Goal: Check status

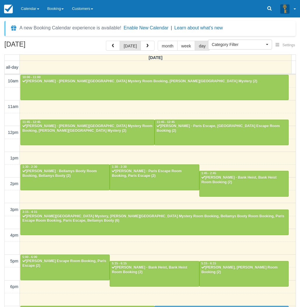
select select
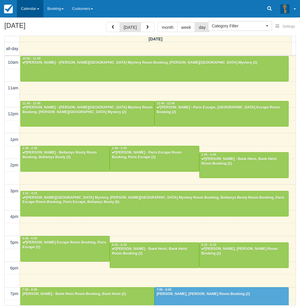
scroll to position [72, 0]
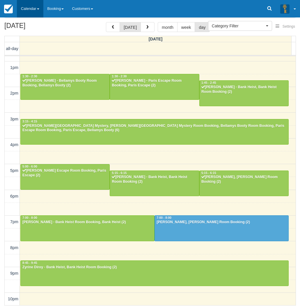
click at [38, 5] on link "Calendar" at bounding box center [30, 8] width 26 height 17
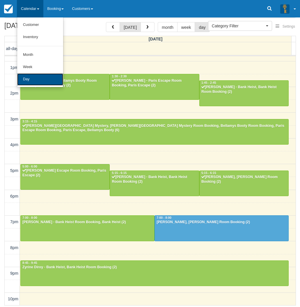
click at [28, 77] on link "Day" at bounding box center [40, 79] width 46 height 12
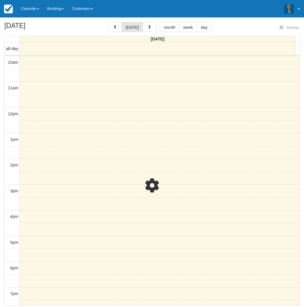
select select
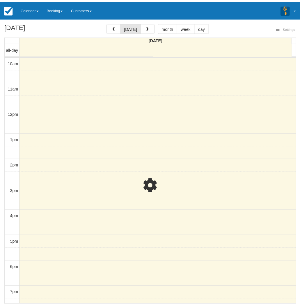
scroll to position [72, 0]
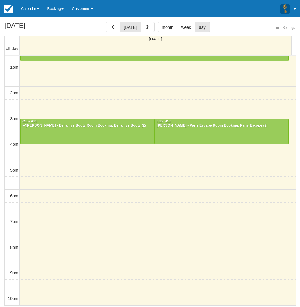
select select
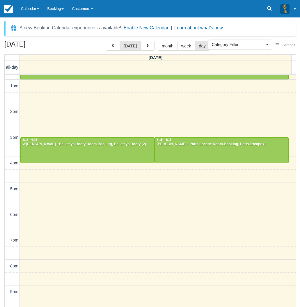
click at [3, 194] on div "August 11, 2025 today month week day Monday all-day 10am 11am 12pm 1pm 2pm 3pm …" at bounding box center [150, 182] width 300 height 283
click at [192, 147] on div at bounding box center [221, 150] width 133 height 25
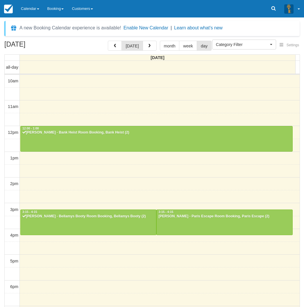
select select
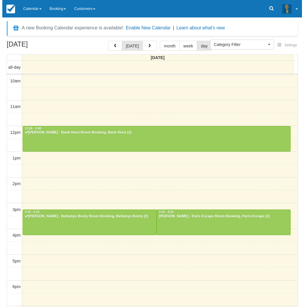
scroll to position [72, 0]
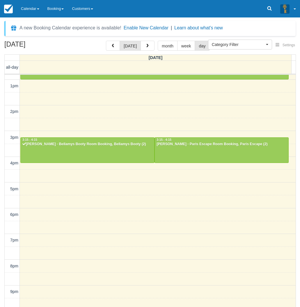
click at [128, 120] on div "10am 11am 12pm 1pm 2pm 3pm 4pm 5pm 6pm 7pm 8pm 9pm 10pm 12:00 - 1:00 [PERSON_NA…" at bounding box center [150, 163] width 291 height 321
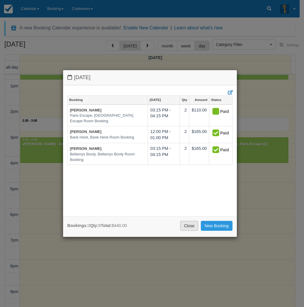
click at [192, 225] on link "Close" at bounding box center [189, 226] width 18 height 10
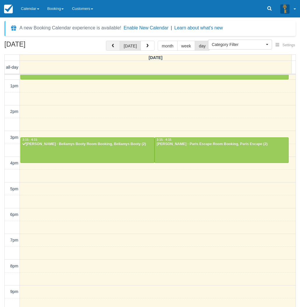
click at [112, 47] on span "button" at bounding box center [113, 46] width 4 height 4
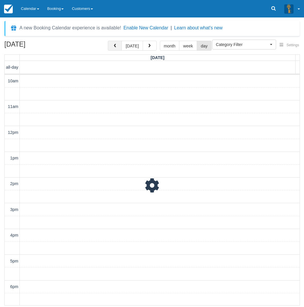
scroll to position [91, 0]
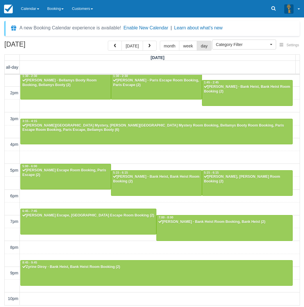
click at [115, 104] on div "10am 11am 12pm 1pm 2pm 3pm 4pm 5pm 6pm 7pm 8pm 9pm 10pm 10:00 - 11:00 Luke Wils…" at bounding box center [152, 144] width 295 height 321
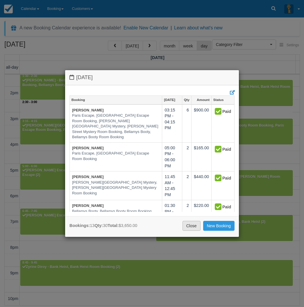
click at [192, 227] on link "Close" at bounding box center [192, 226] width 18 height 10
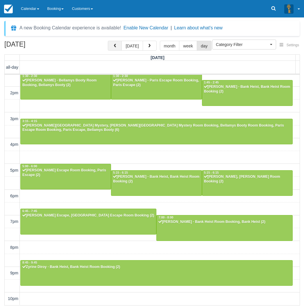
click at [114, 44] on button "button" at bounding box center [115, 46] width 14 height 10
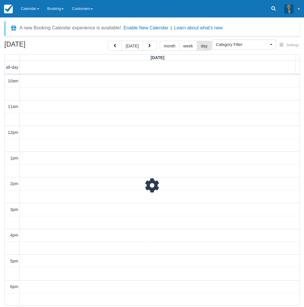
scroll to position [91, 0]
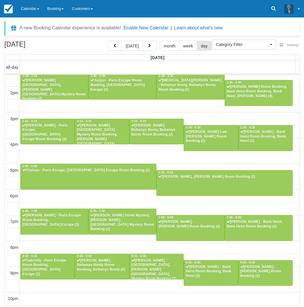
click at [141, 154] on div "10am 11am 12pm 1pm 2pm 3pm 4pm 5pm 6pm 7pm 8pm 9pm 10pm 10:00 - 11:00 Nick - Pa…" at bounding box center [152, 144] width 295 height 321
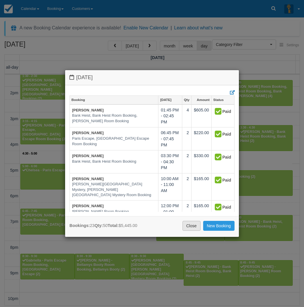
click at [191, 228] on link "Close" at bounding box center [192, 226] width 18 height 10
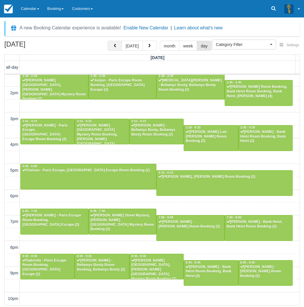
click at [120, 47] on button "button" at bounding box center [115, 46] width 14 height 10
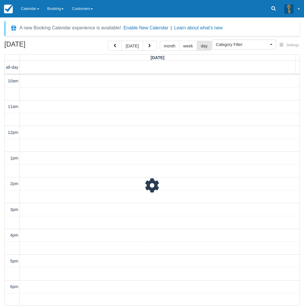
scroll to position [91, 0]
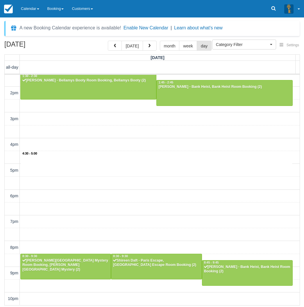
click at [148, 152] on div "10am 11am 12pm 1pm 2pm 3pm 4pm 5pm 6pm 7pm 8pm 9pm 10pm 4:30 - 5:00 11:45 - 12:…" at bounding box center [152, 144] width 295 height 321
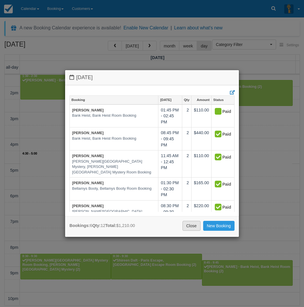
click at [190, 226] on link "Close" at bounding box center [192, 226] width 18 height 10
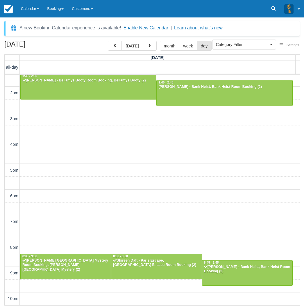
click at [3, 55] on div "August 8, 2025 today month week day Friday all-day 10am 11am 12pm 1pm 2pm 3pm 4…" at bounding box center [152, 173] width 304 height 265
click at [25, 6] on link "Calendar" at bounding box center [30, 8] width 26 height 17
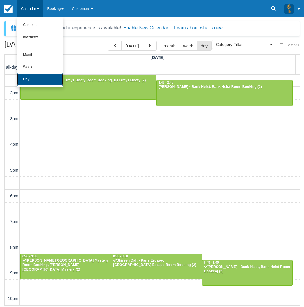
click at [31, 75] on link "Day" at bounding box center [40, 79] width 46 height 12
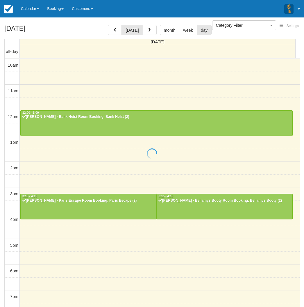
select select
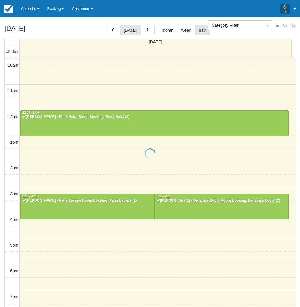
scroll to position [72, 0]
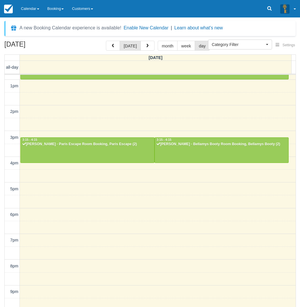
click at [3, 53] on div "[DATE] [DATE] month week day [DATE] all-day 10am 11am 12pm 1pm 2pm 3pm 4pm 5pm …" at bounding box center [150, 182] width 300 height 283
